Goal: Information Seeking & Learning: Learn about a topic

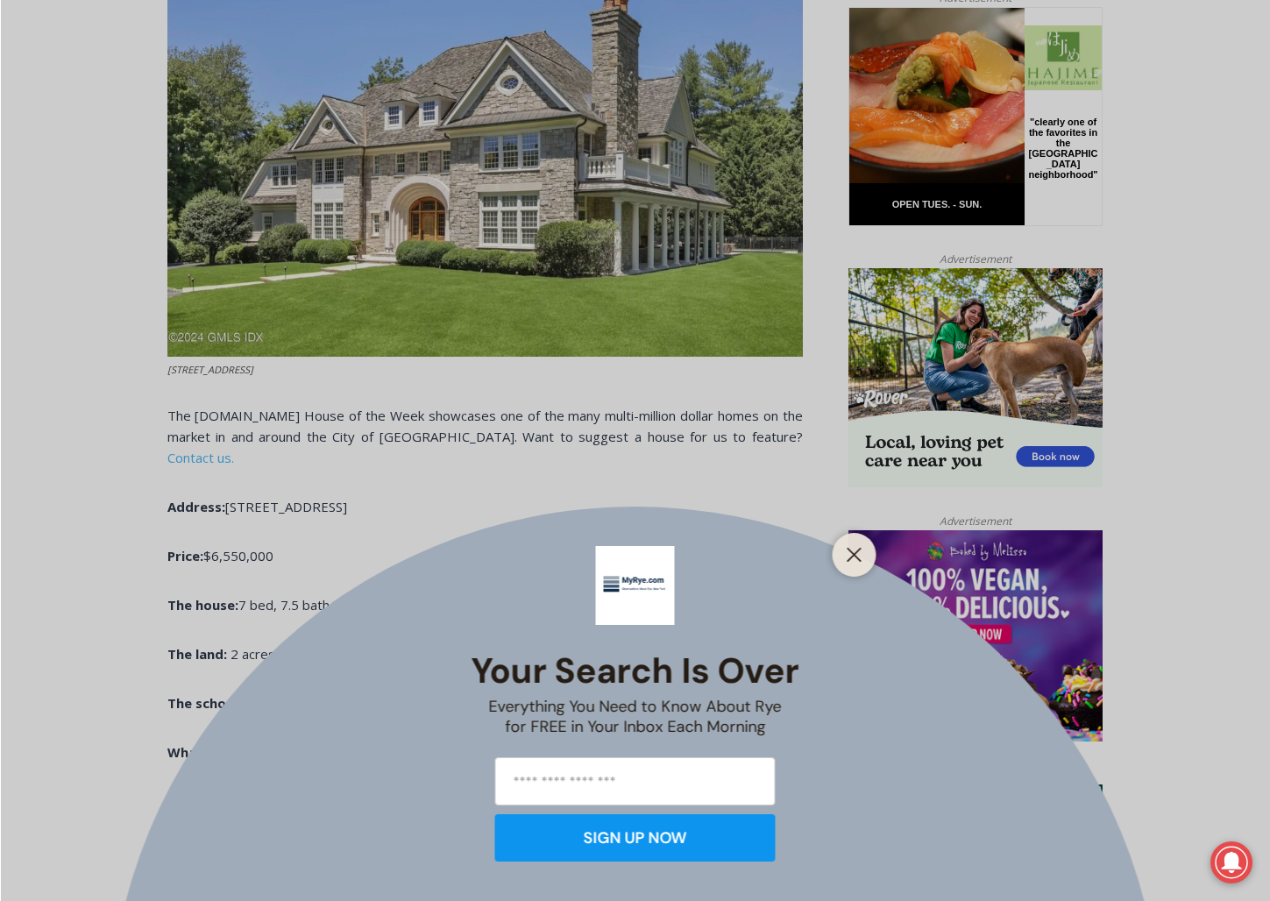
scroll to position [912, 0]
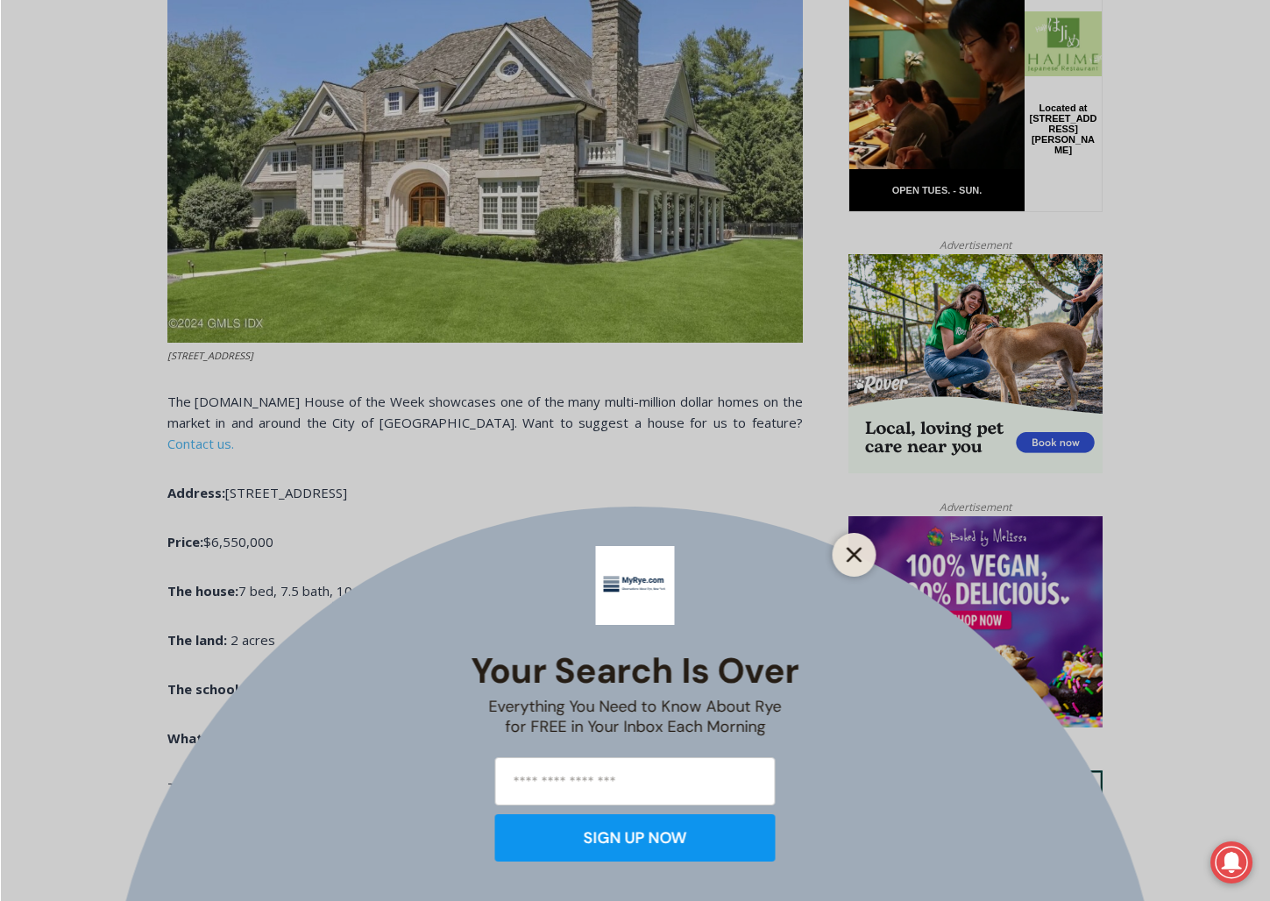
click at [858, 556] on icon "Close" at bounding box center [854, 555] width 16 height 16
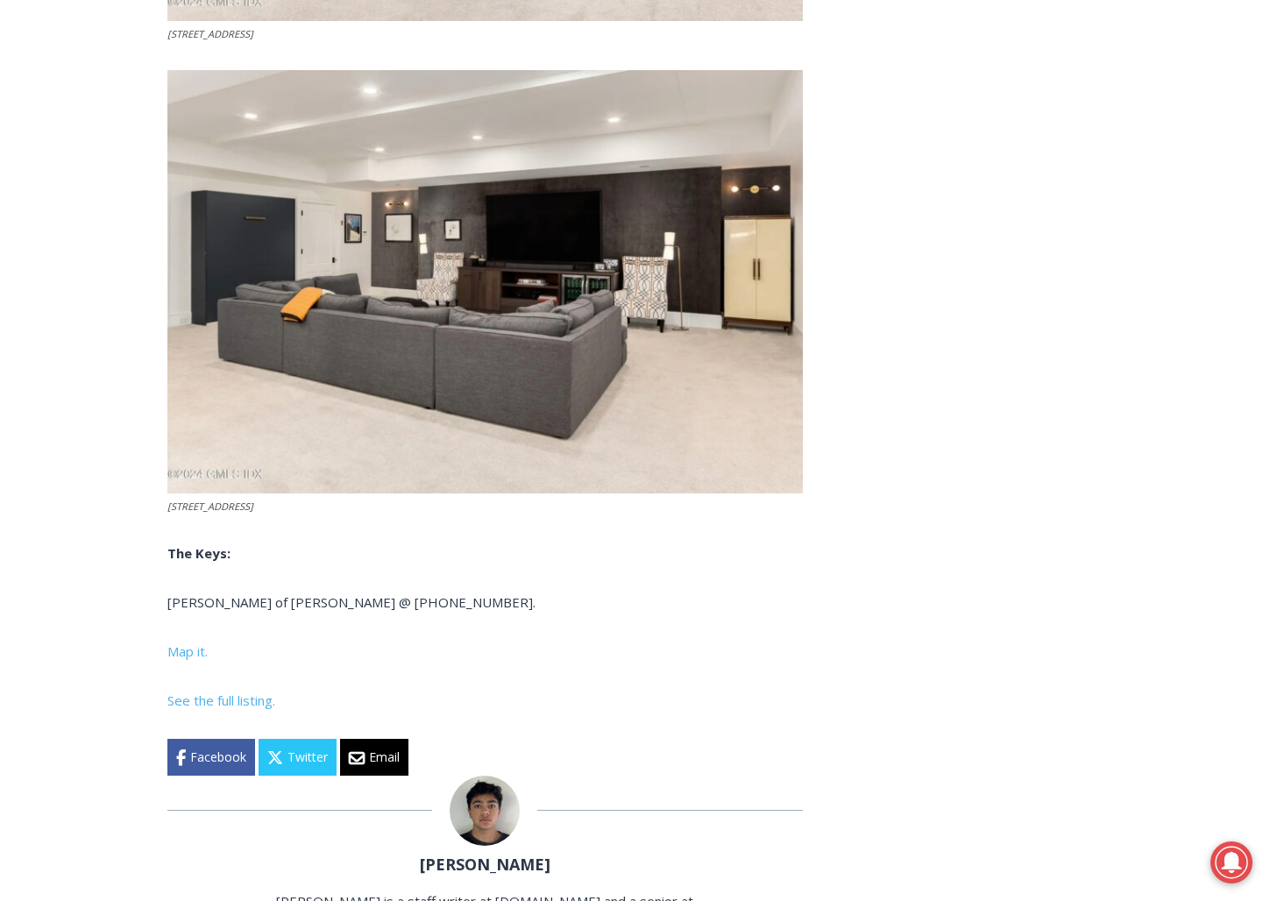
scroll to position [6576, 0]
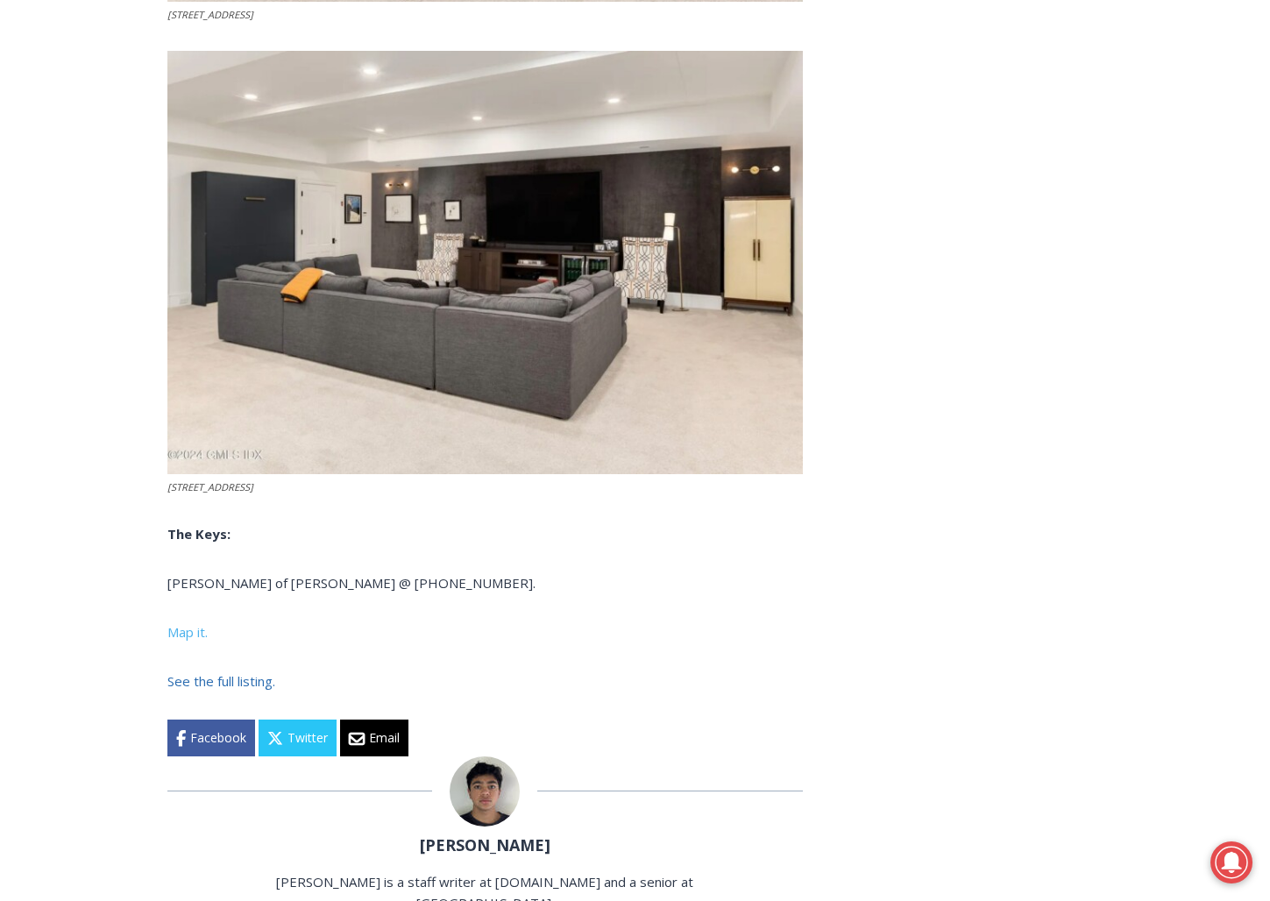
click at [220, 672] on span "See the full listing." at bounding box center [221, 681] width 108 height 18
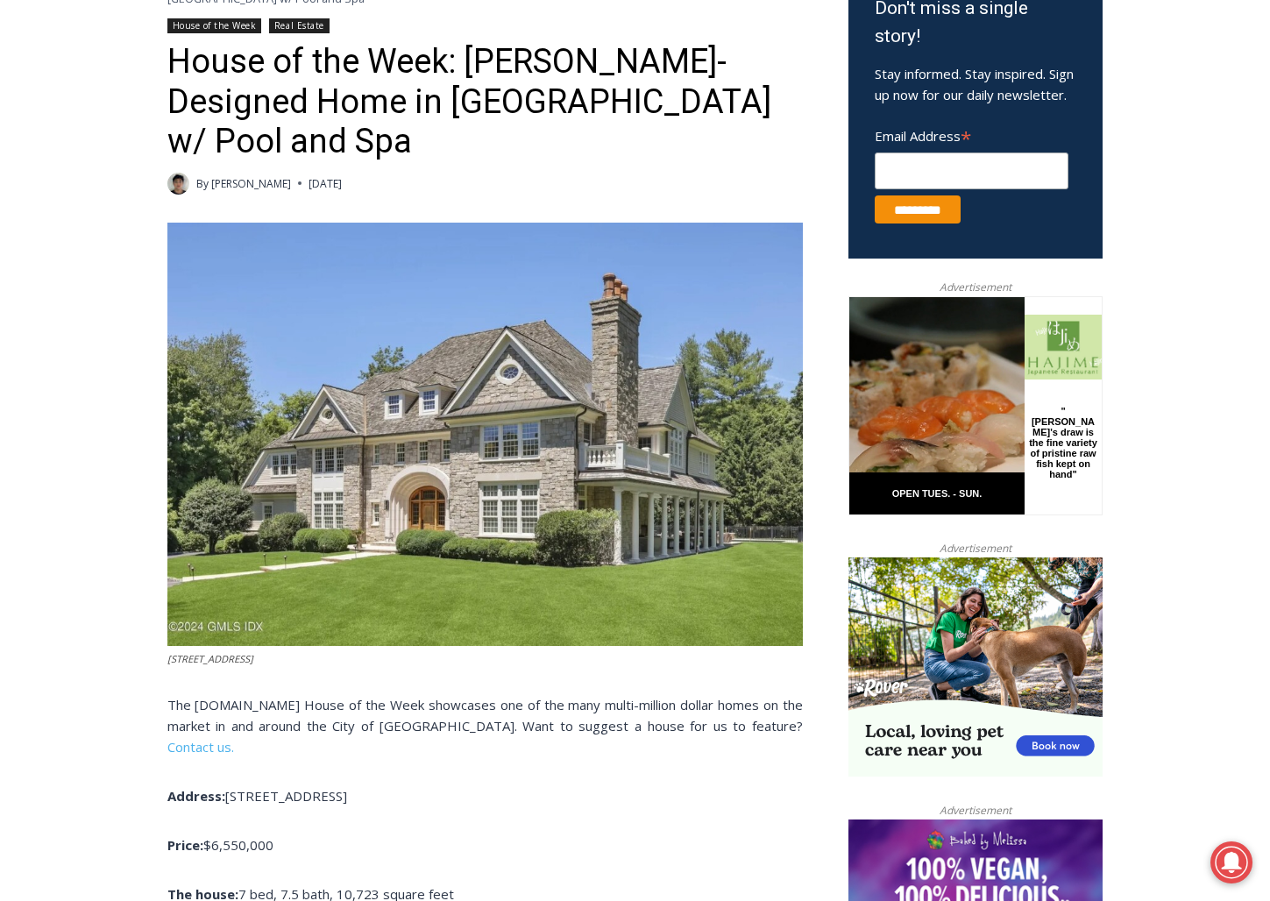
scroll to position [612, 0]
